Goal: Task Accomplishment & Management: Complete application form

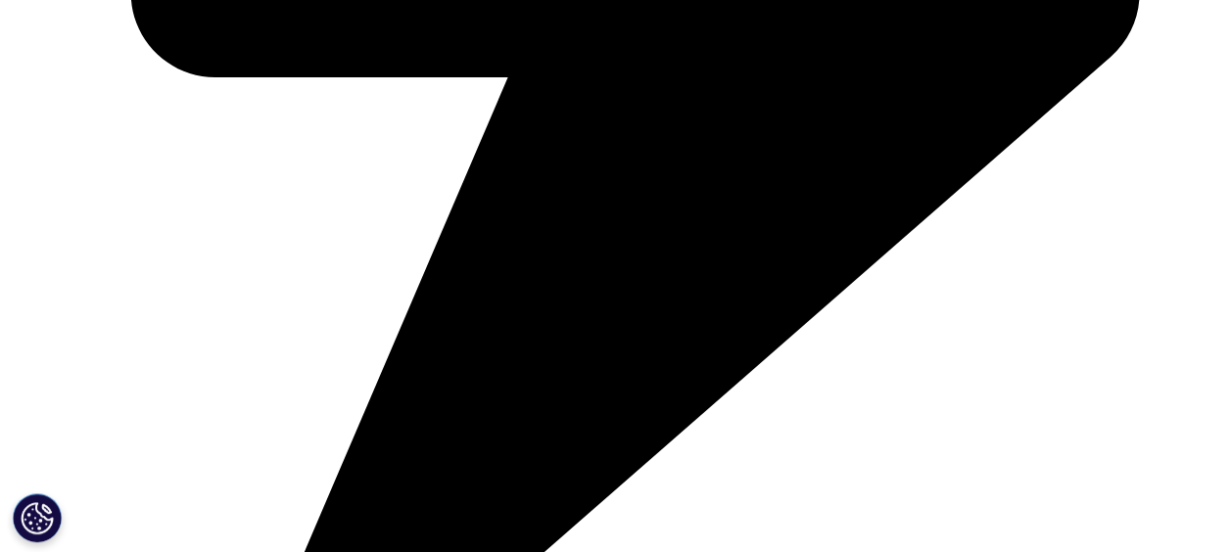
scroll to position [881, 0]
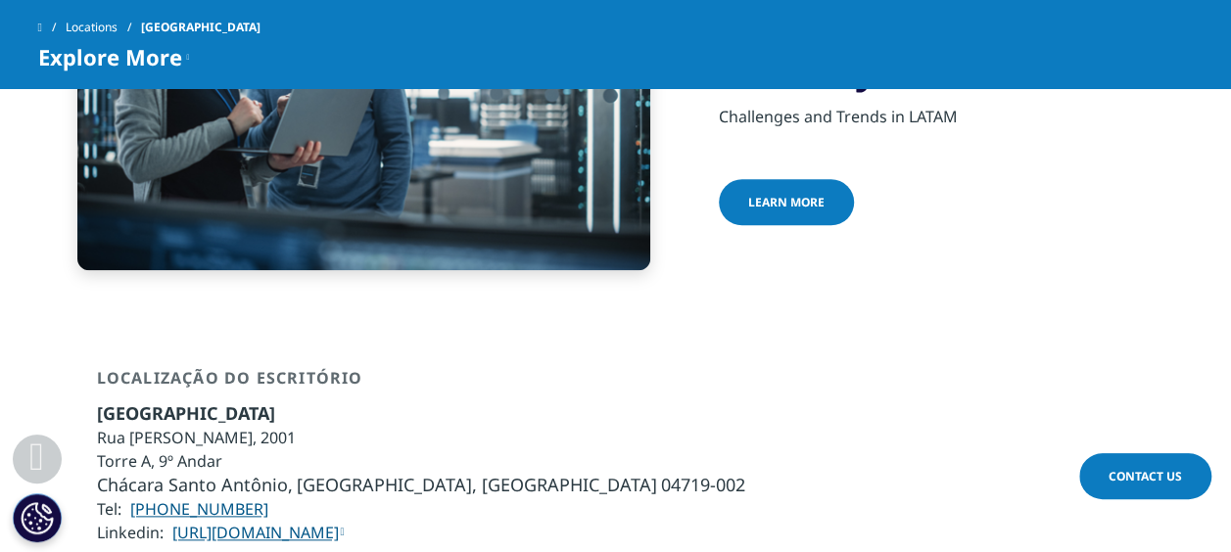
click at [815, 179] on link "learn more" at bounding box center [786, 202] width 135 height 46
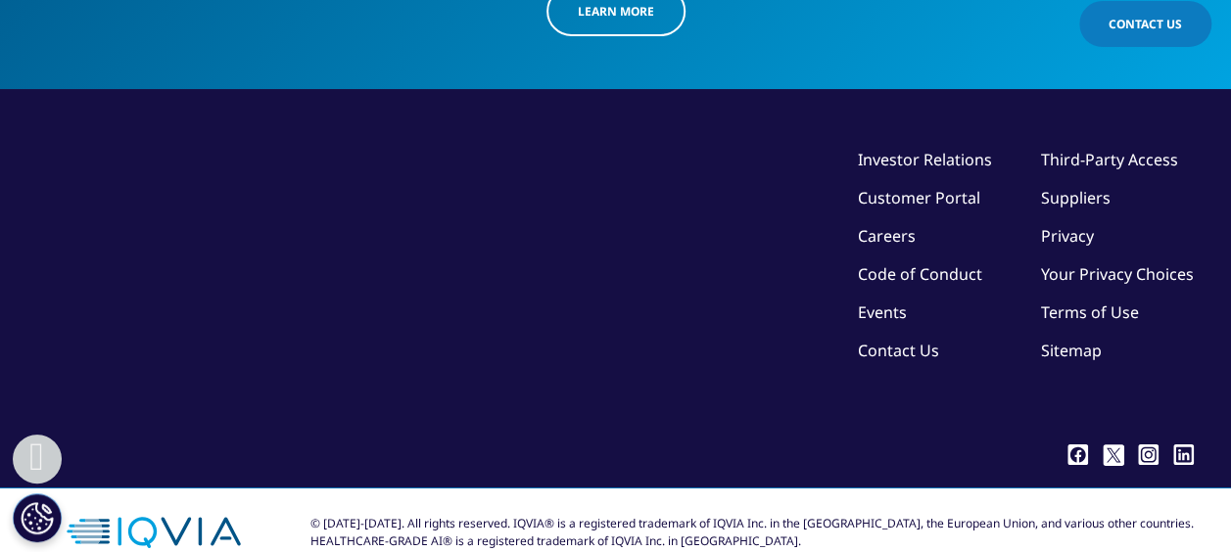
scroll to position [3365, 0]
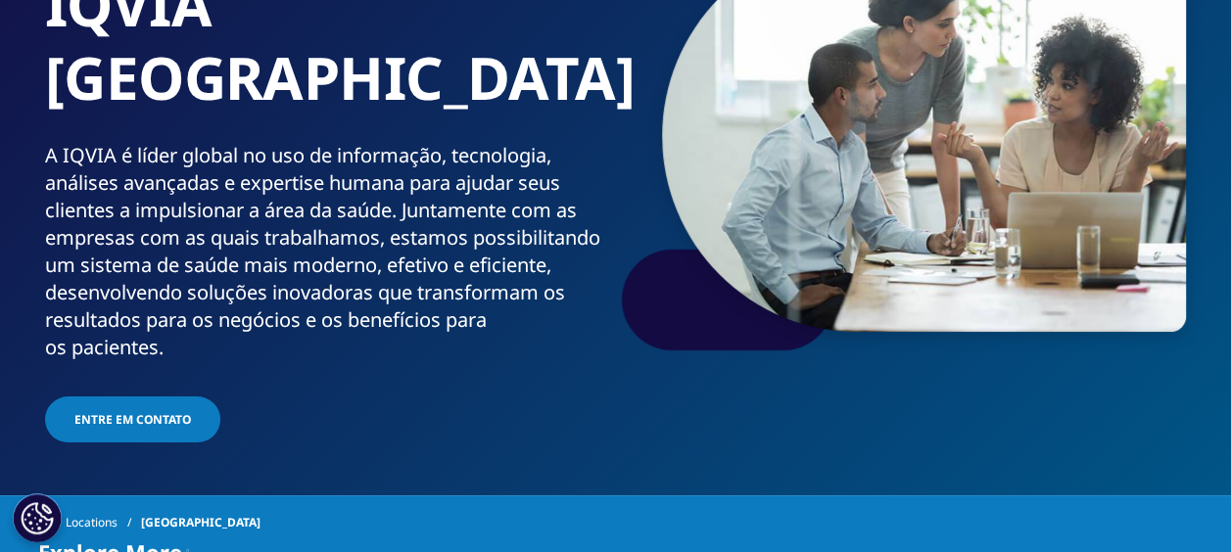
scroll to position [196, 0]
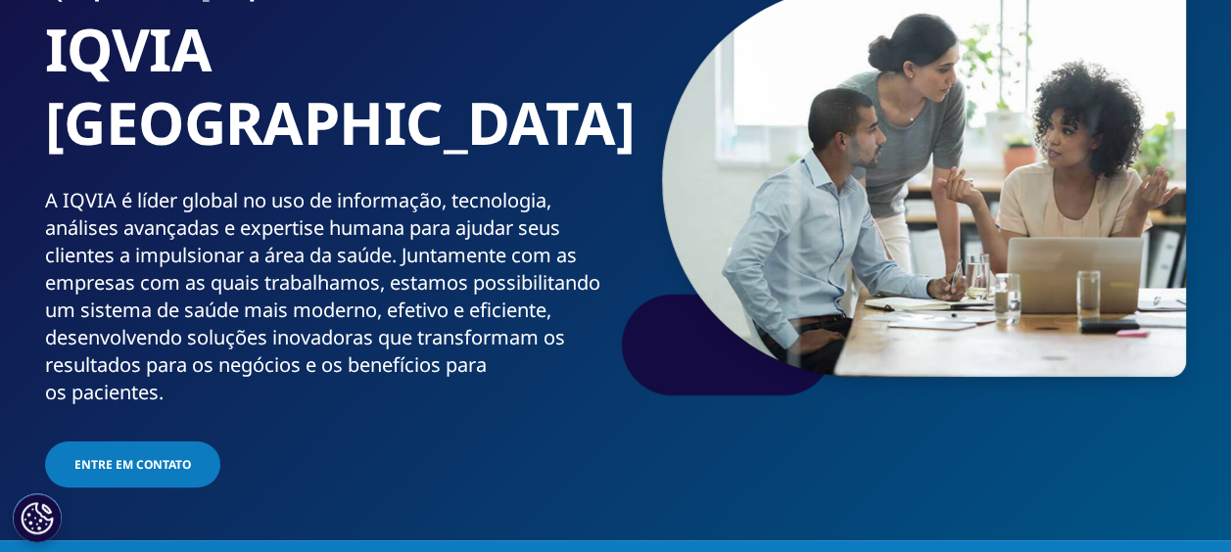
click at [141, 456] on span "Entre em contato" at bounding box center [132, 464] width 117 height 17
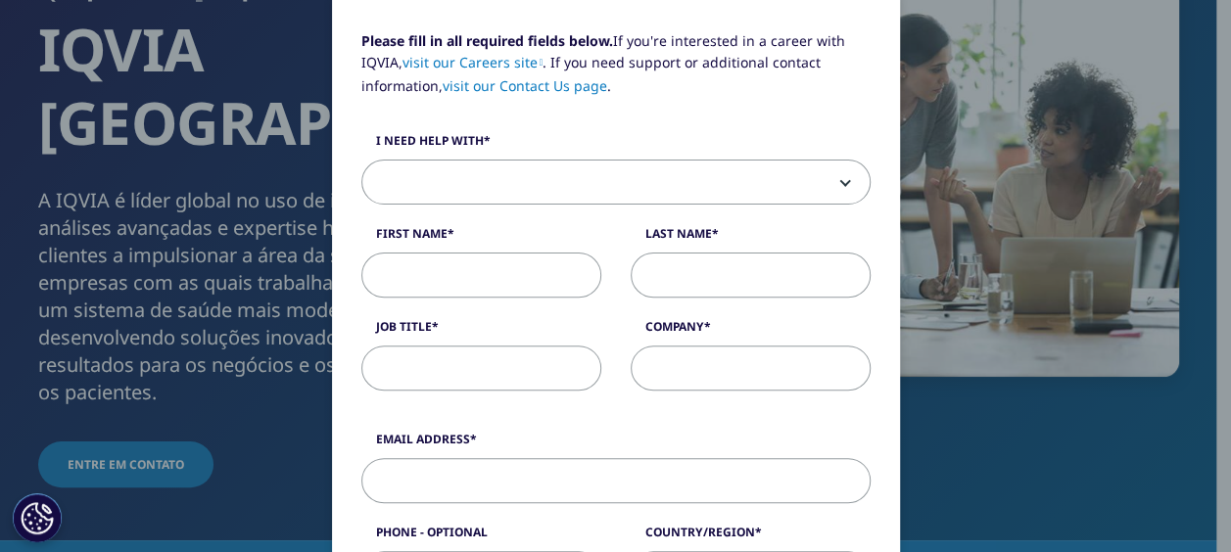
click at [672, 172] on span at bounding box center [615, 183] width 507 height 45
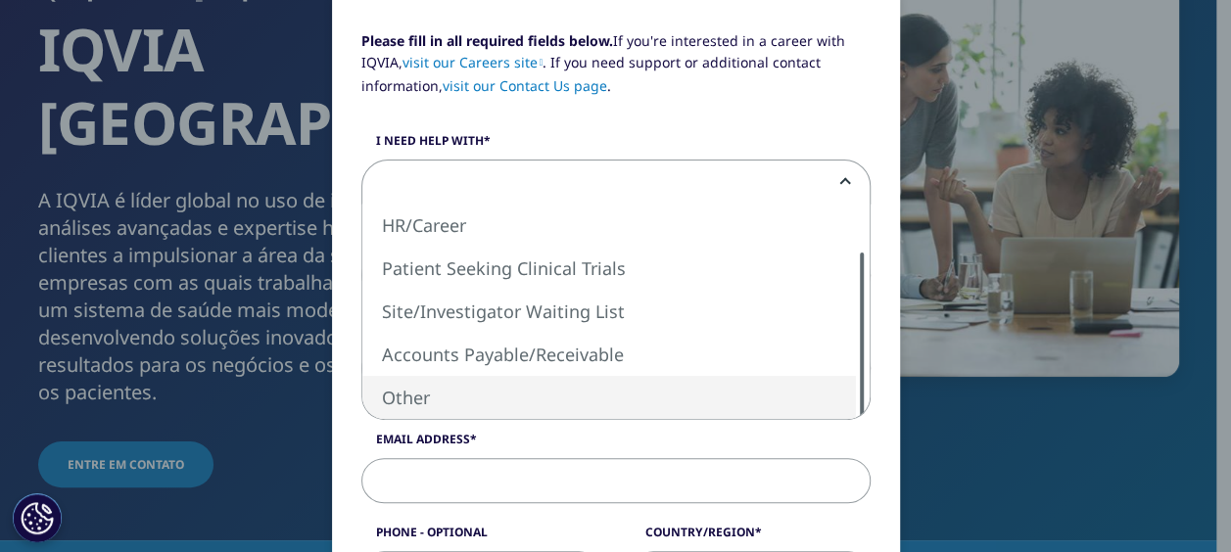
select select "Other"
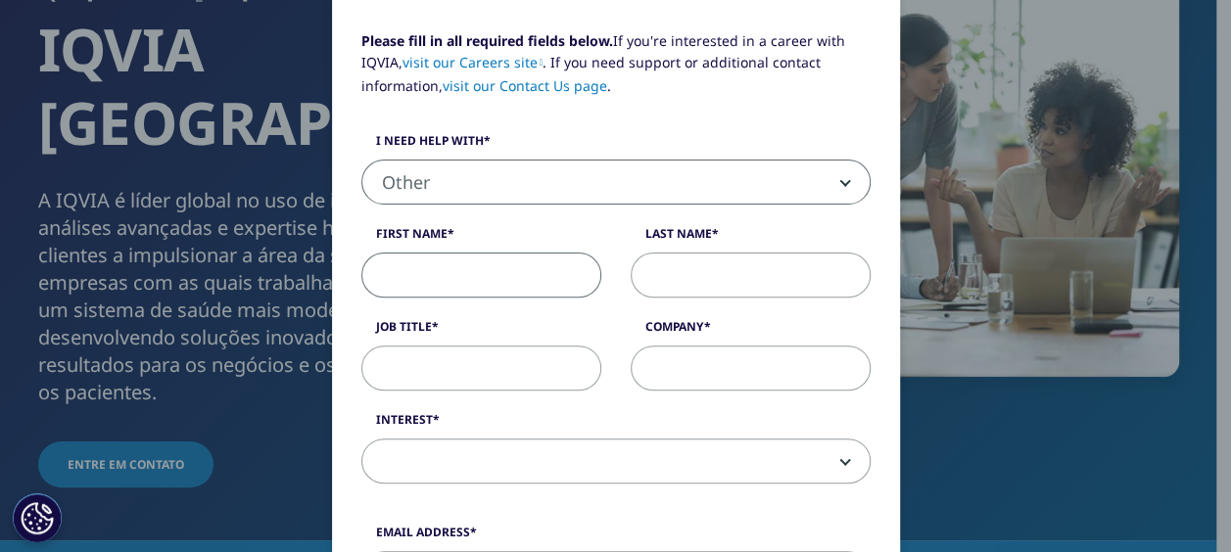
click at [464, 282] on input "First Name" at bounding box center [481, 275] width 240 height 45
type input "Lucas"
click at [514, 228] on label "First Name" at bounding box center [481, 238] width 240 height 27
click at [514, 253] on input "Lucas" at bounding box center [481, 275] width 240 height 45
click at [727, 288] on input "Last Name" at bounding box center [751, 275] width 240 height 45
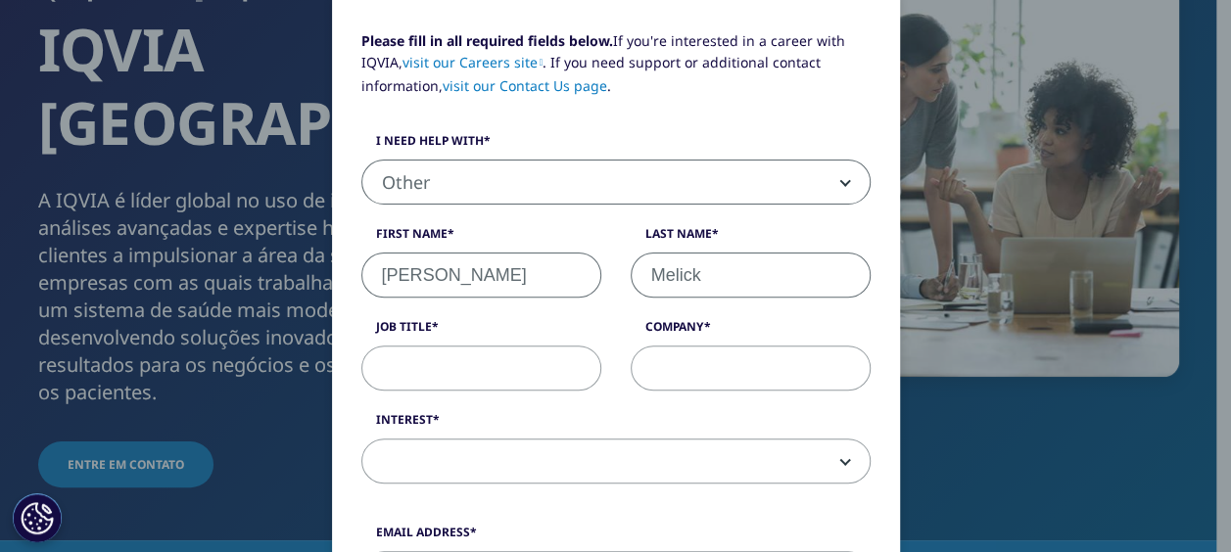
type input "Melick"
click at [449, 370] on input "Job Title" at bounding box center [481, 368] width 240 height 45
type input "Manager"
click at [714, 353] on input "Company" at bounding box center [751, 368] width 240 height 45
type input "EY"
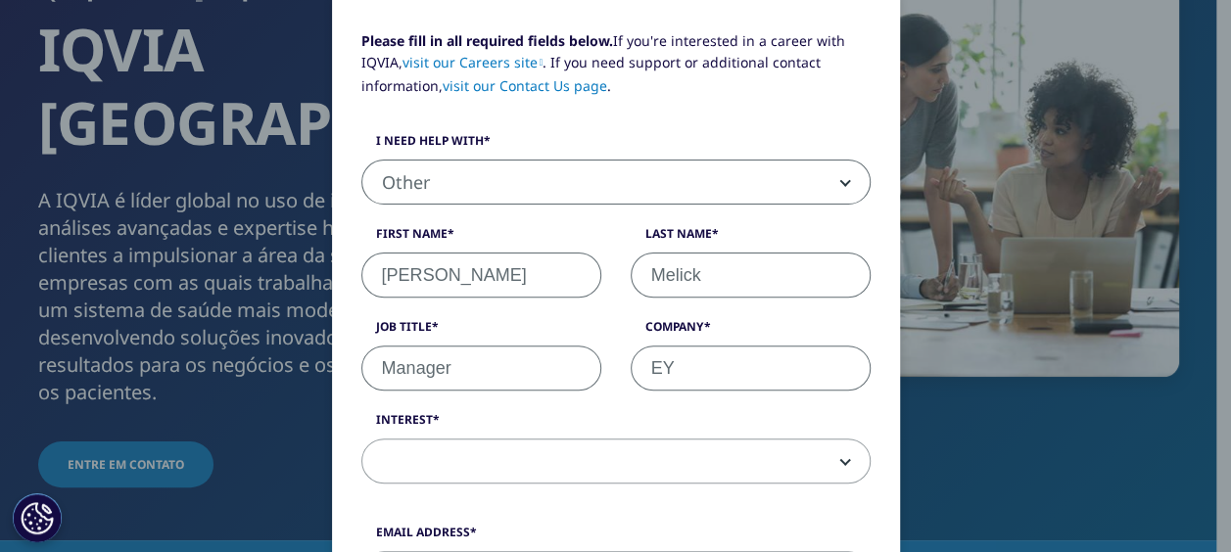
click at [801, 463] on span at bounding box center [615, 462] width 507 height 45
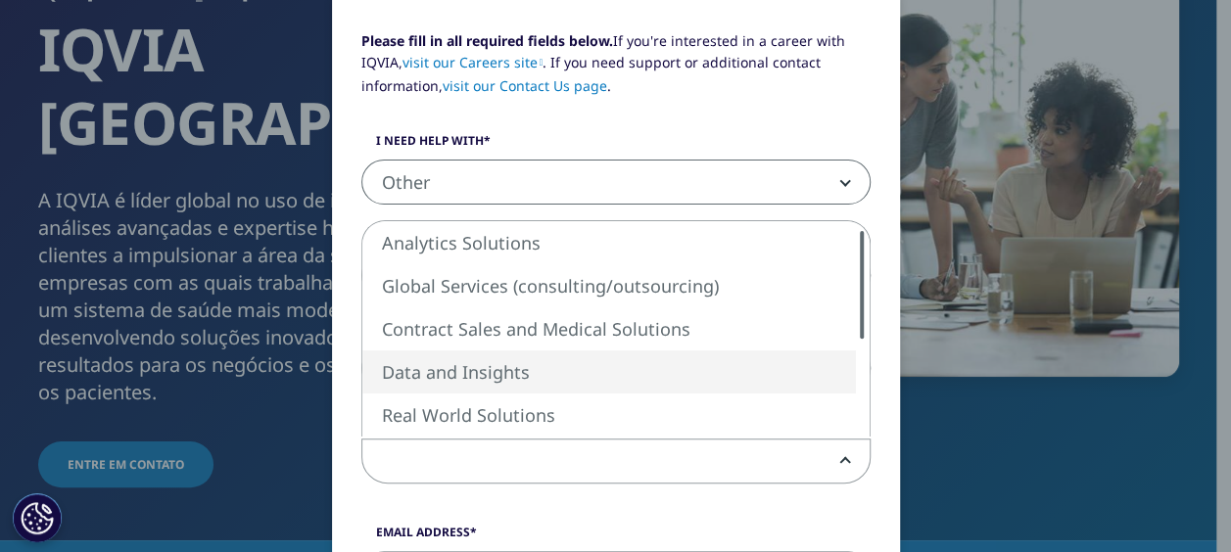
select select "Data and Insights"
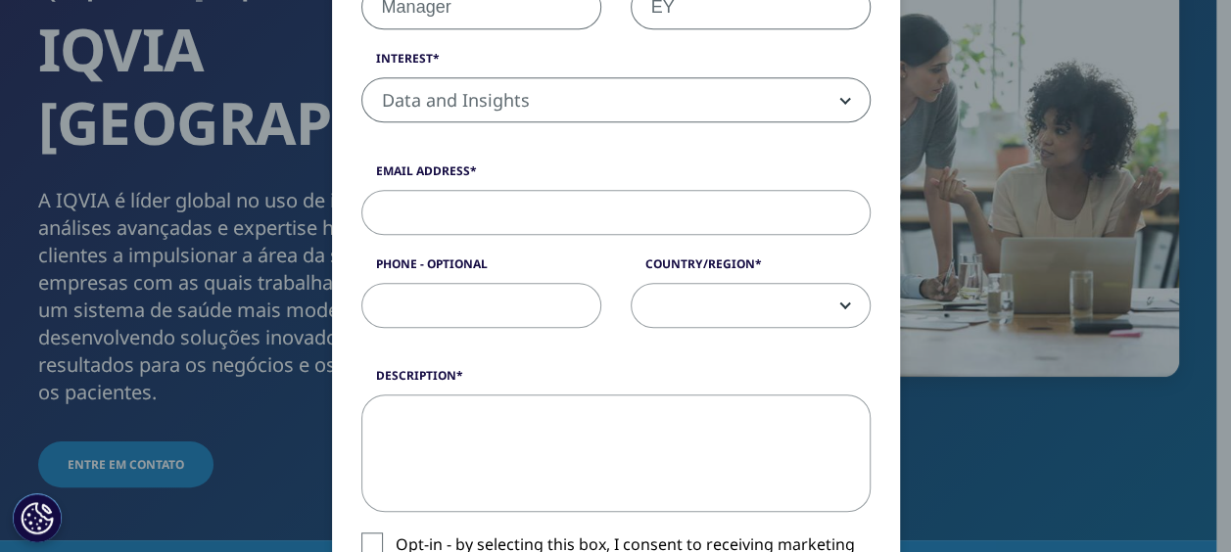
scroll to position [588, 0]
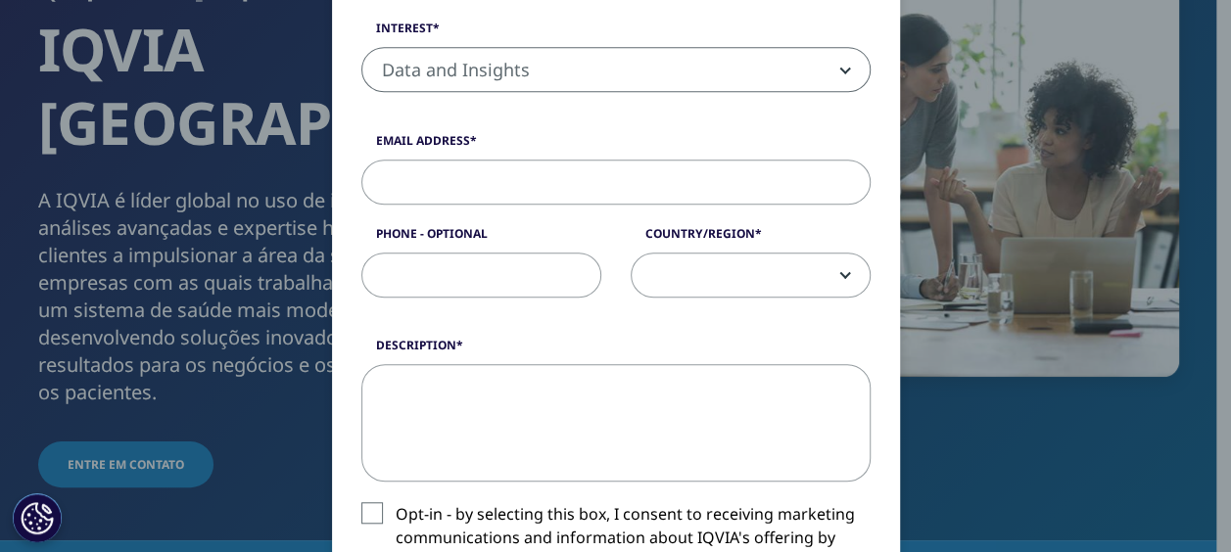
click at [462, 177] on input "Email Address" at bounding box center [615, 182] width 509 height 45
type input "lucas.melick@parthenon.ey.com"
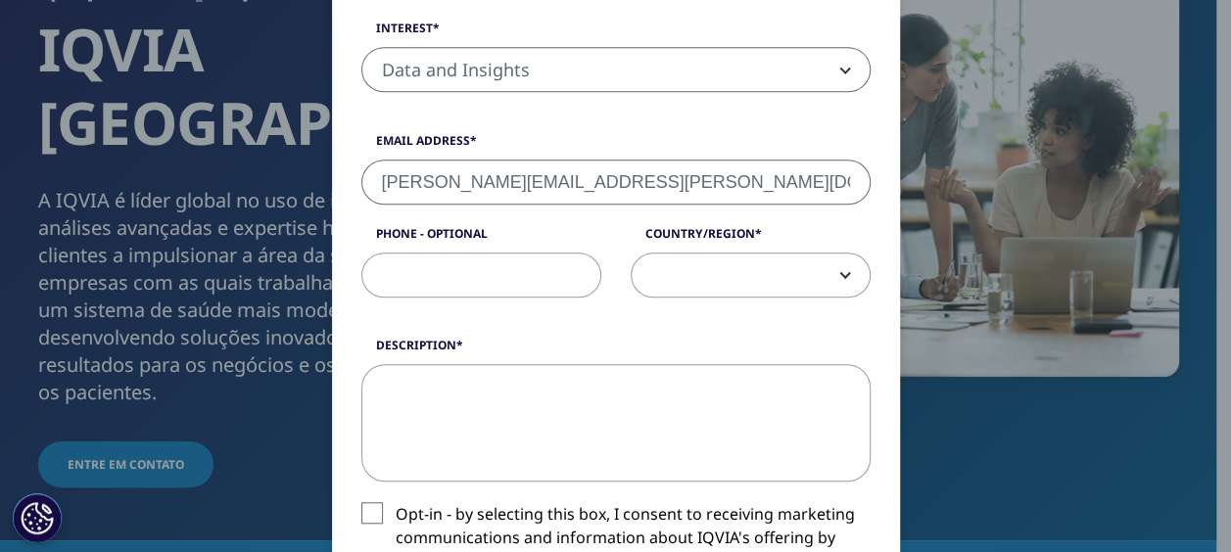
type input "21979434505"
select select "[GEOGRAPHIC_DATA]"
drag, startPoint x: 560, startPoint y: 276, endPoint x: 255, endPoint y: 280, distance: 305.6
click at [255, 280] on div "Please fill in all required fields below. If you're interested in a career with…" at bounding box center [616, 273] width 1156 height 1722
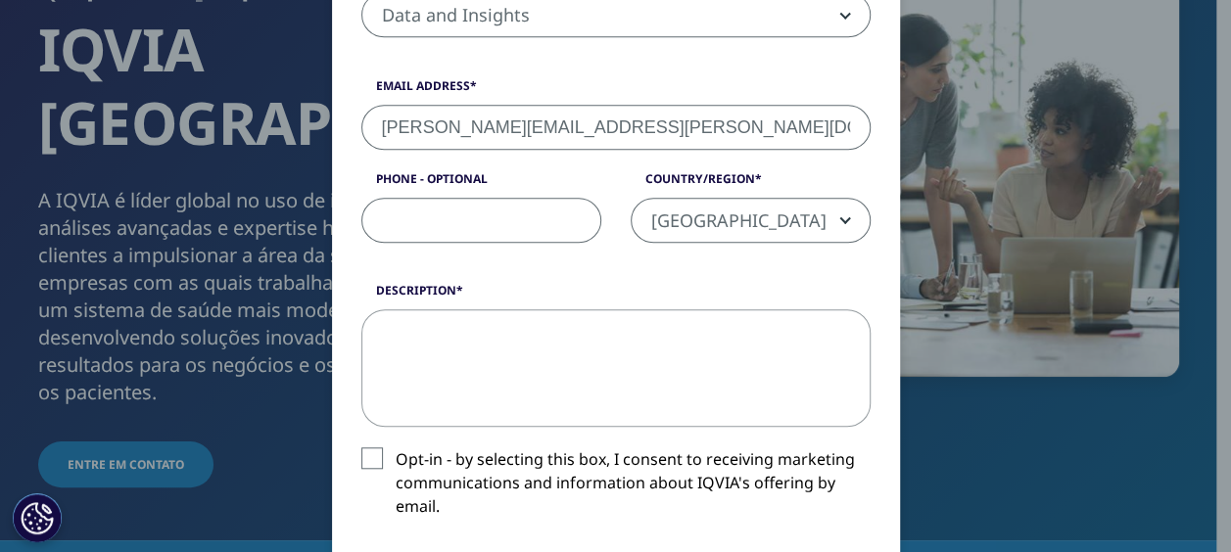
scroll to position [686, 0]
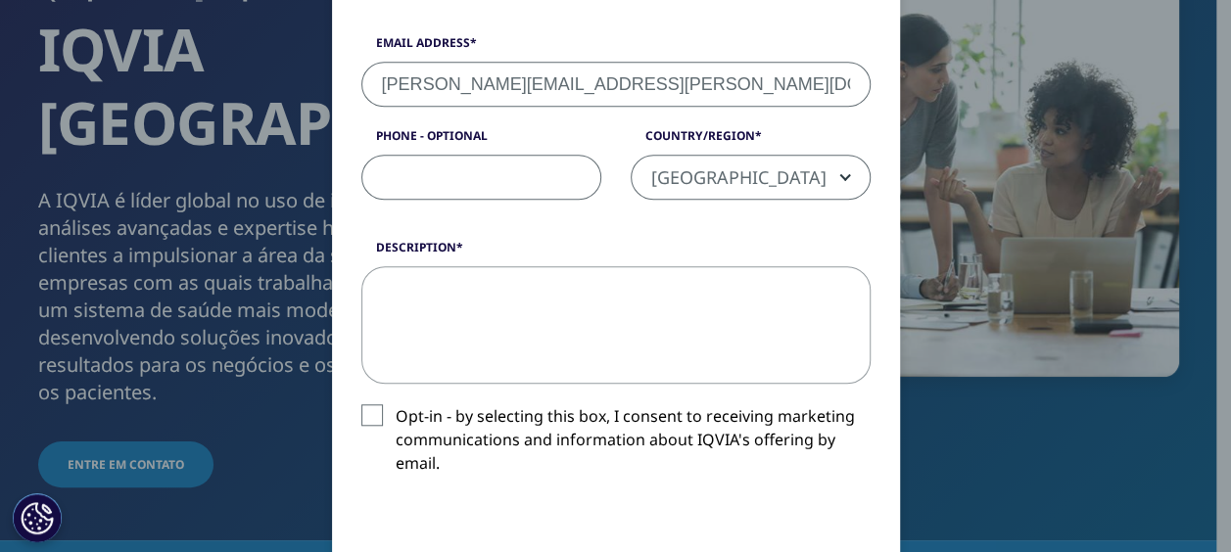
click at [361, 414] on label "Opt-in - by selecting this box, I consent to receiving marketing communications…" at bounding box center [615, 444] width 509 height 81
click at [396, 404] on input "Opt-in - by selecting this box, I consent to receiving marketing communications…" at bounding box center [396, 404] width 0 height 0
click at [480, 289] on textarea "Description" at bounding box center [615, 325] width 509 height 118
type textarea "g"
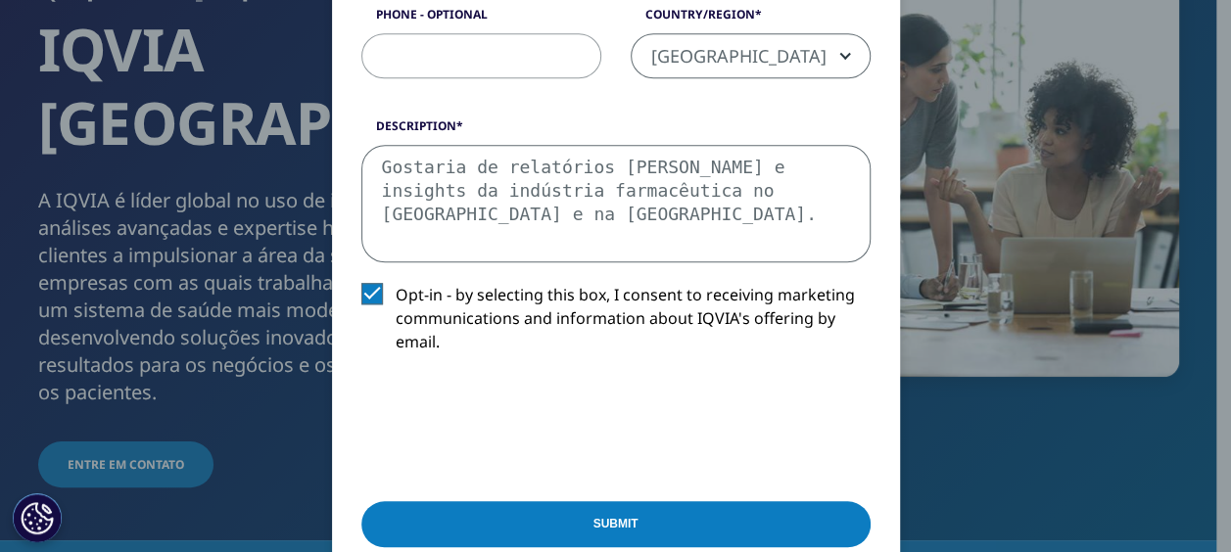
scroll to position [979, 0]
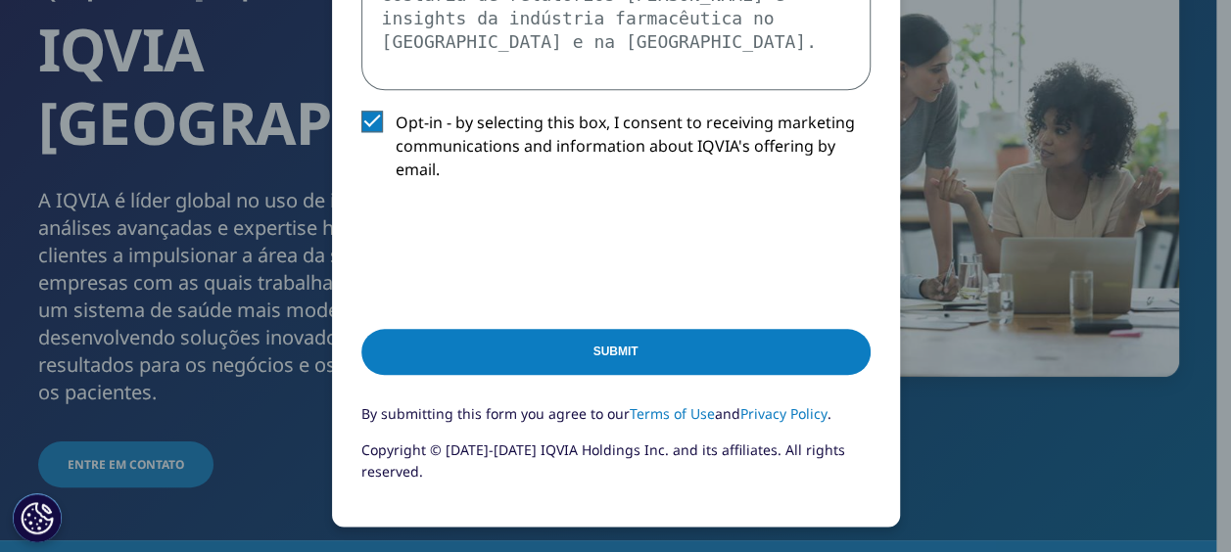
type textarea "Gostaria de relatórios de mercado e insights da indústria farmacêutica no Brasi…"
click at [544, 352] on input "Submit" at bounding box center [615, 352] width 509 height 46
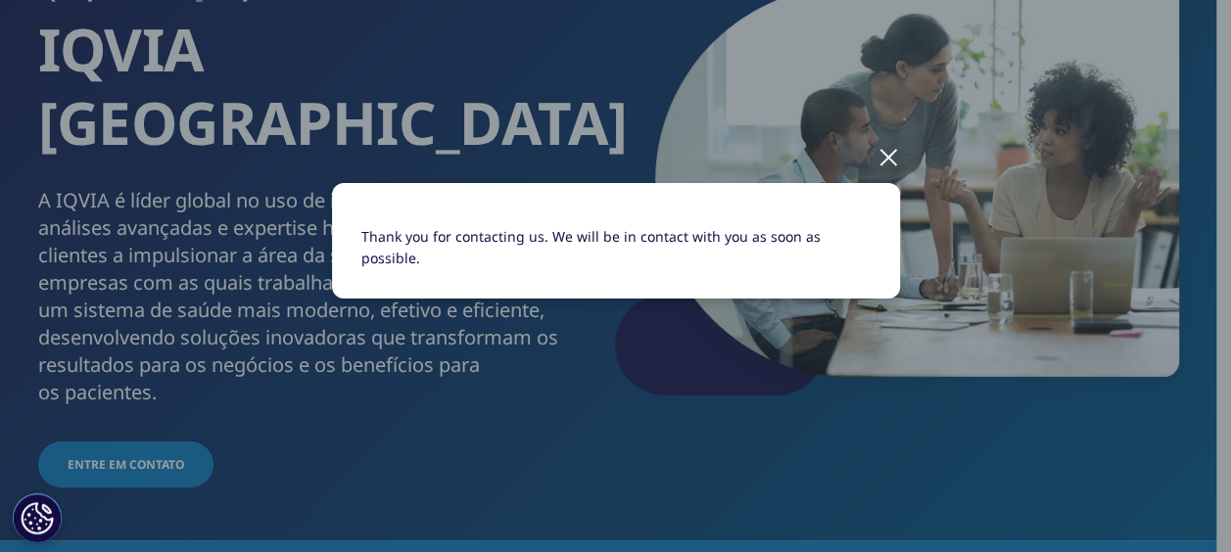
click at [892, 159] on div at bounding box center [889, 156] width 23 height 54
